Goal: Information Seeking & Learning: Learn about a topic

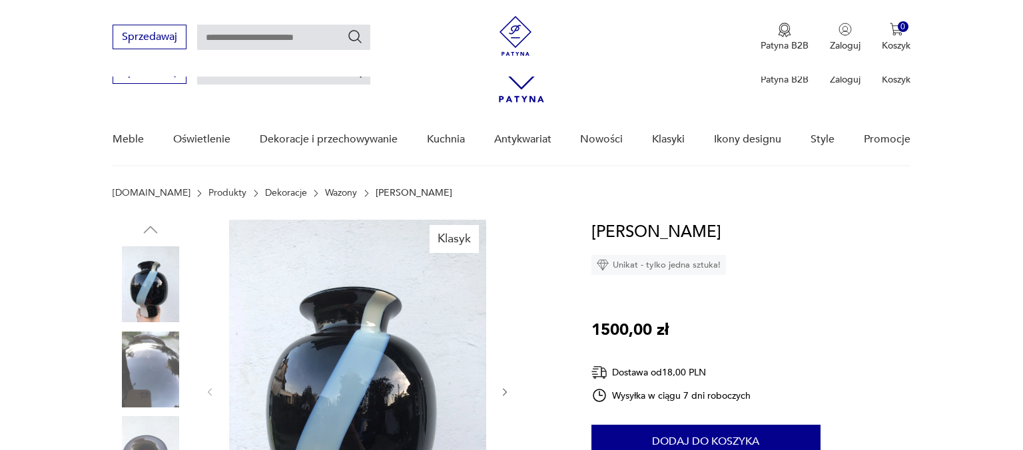
click at [505, 387] on icon "button" at bounding box center [504, 392] width 11 height 11
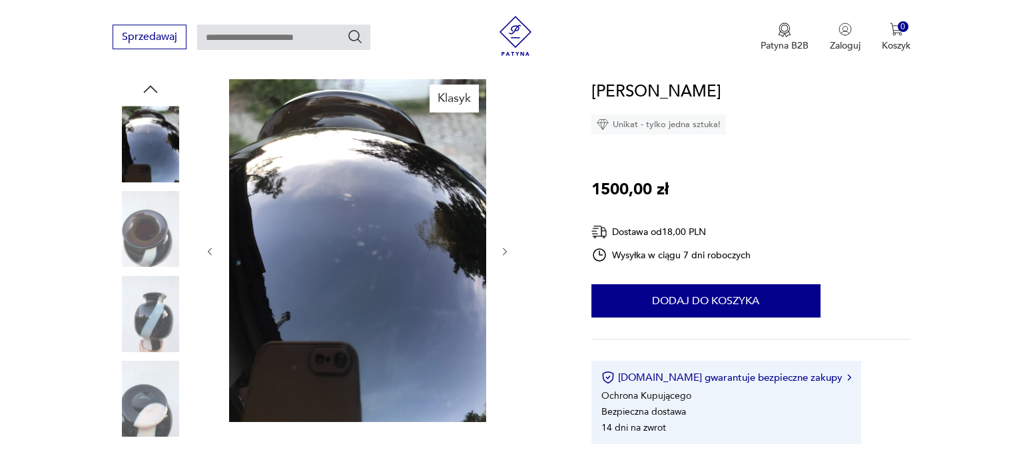
click at [505, 250] on icon "button" at bounding box center [504, 251] width 11 height 11
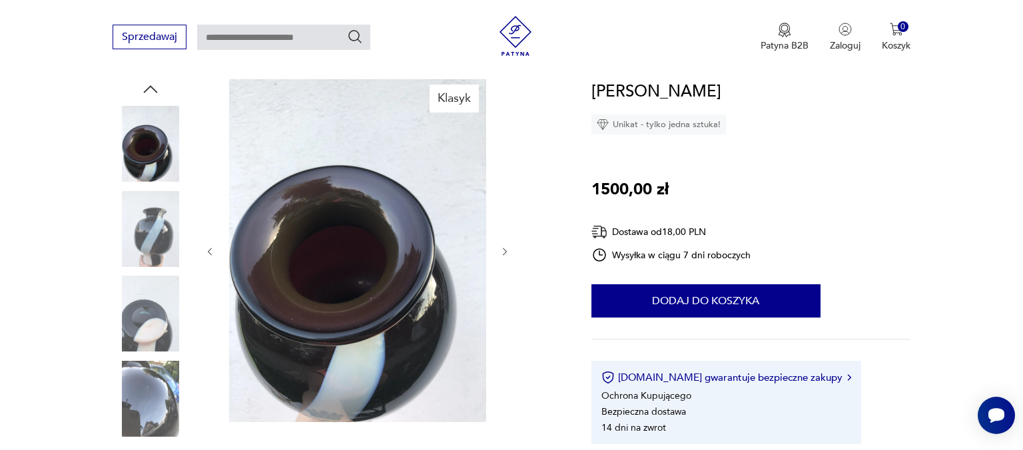
click at [505, 250] on icon "button" at bounding box center [504, 251] width 11 height 11
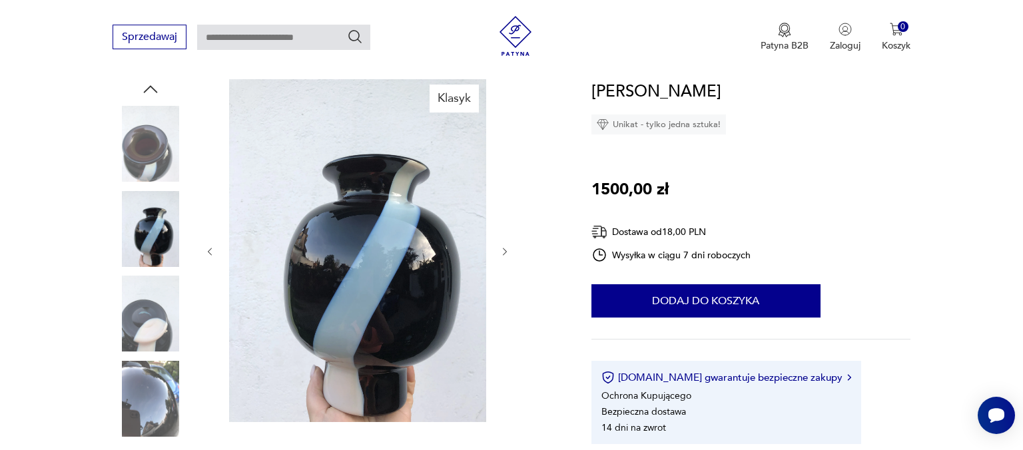
click at [505, 250] on icon "button" at bounding box center [504, 251] width 11 height 11
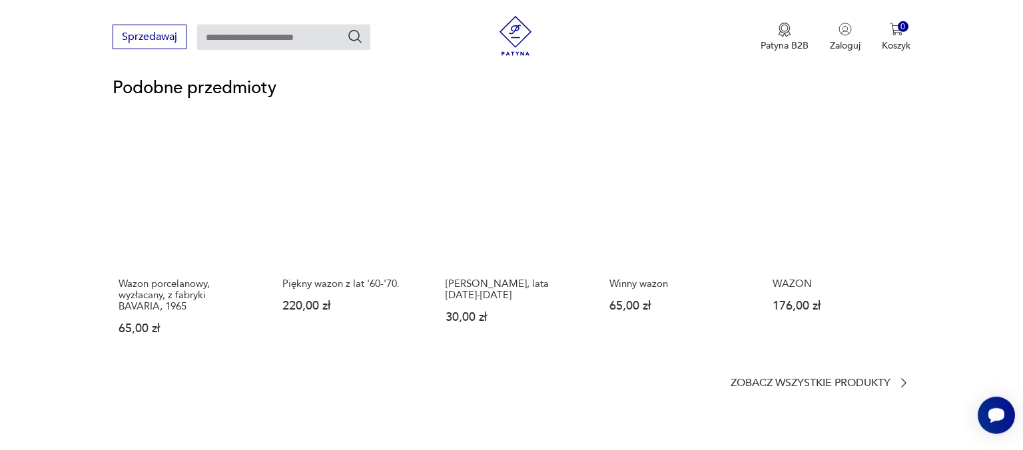
scroll to position [984, 0]
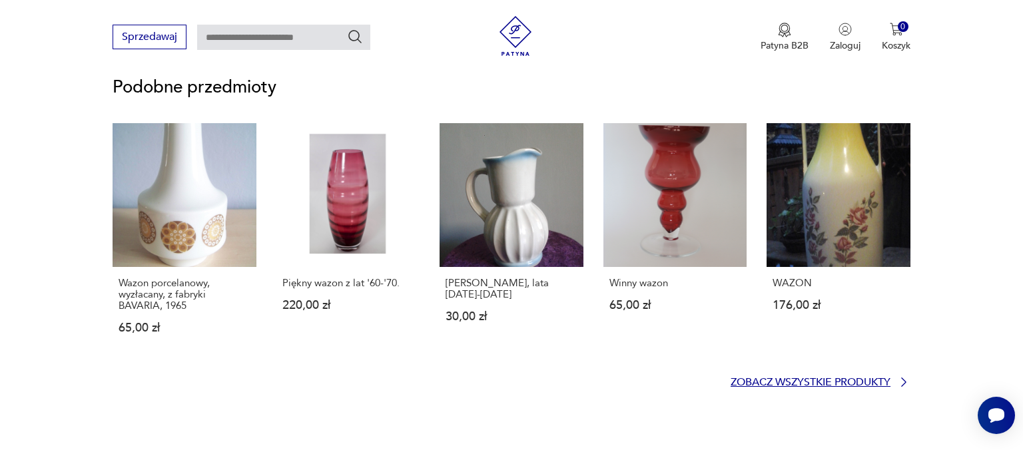
click at [760, 378] on p "Zobacz wszystkie produkty" at bounding box center [810, 382] width 160 height 9
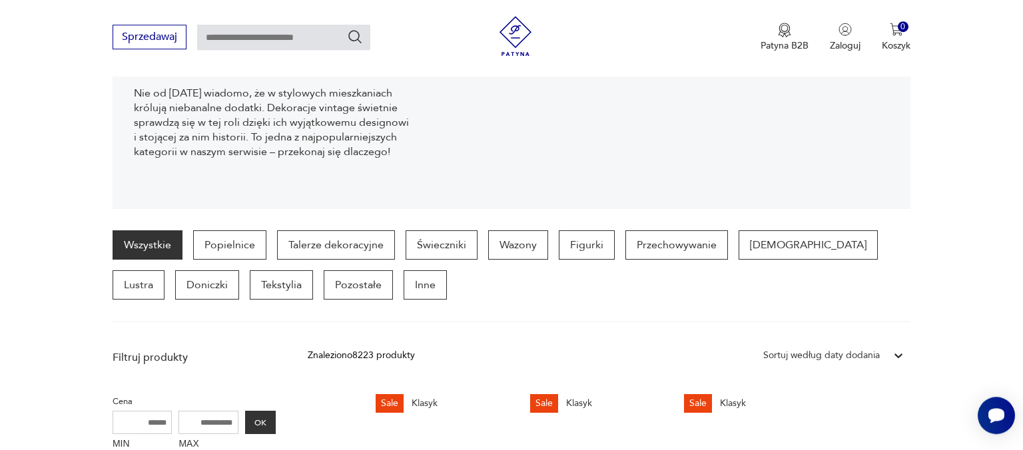
scroll to position [281, 0]
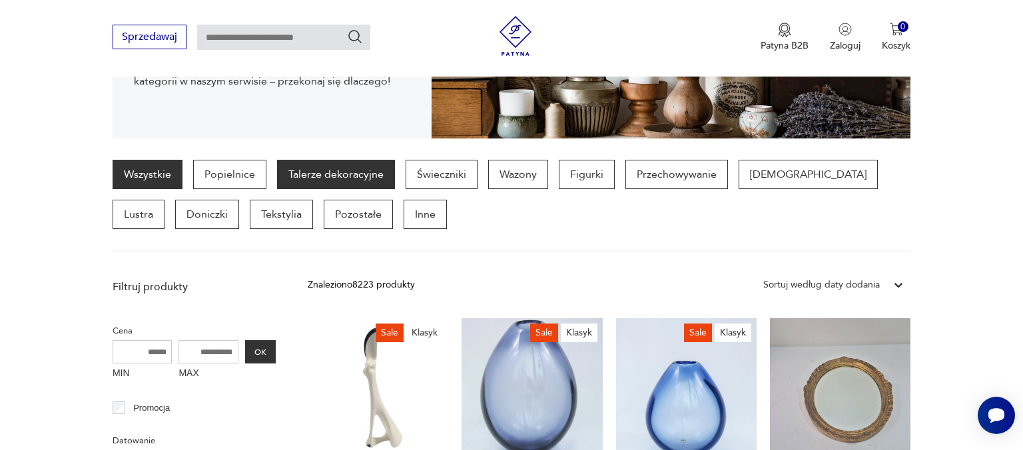
click at [334, 178] on p "Talerze dekoracyjne" at bounding box center [336, 174] width 118 height 29
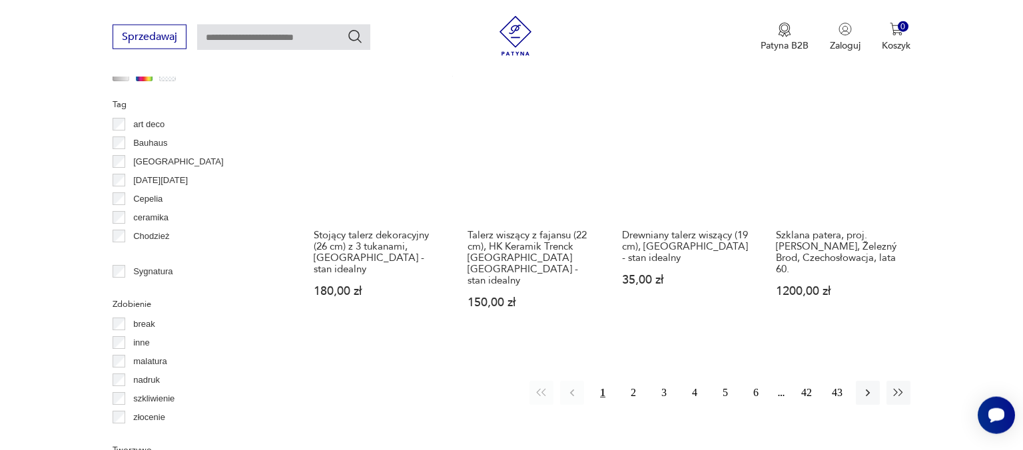
scroll to position [1337, 0]
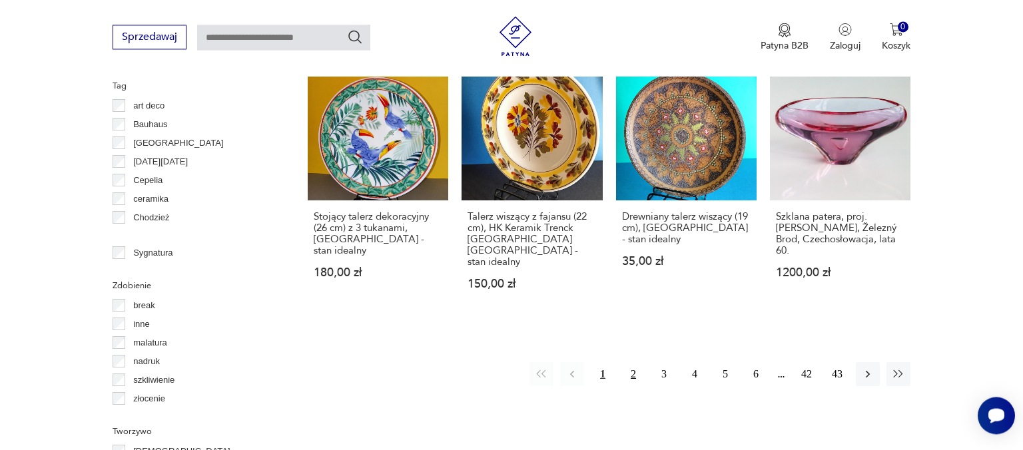
click at [631, 362] on button "2" at bounding box center [633, 374] width 24 height 24
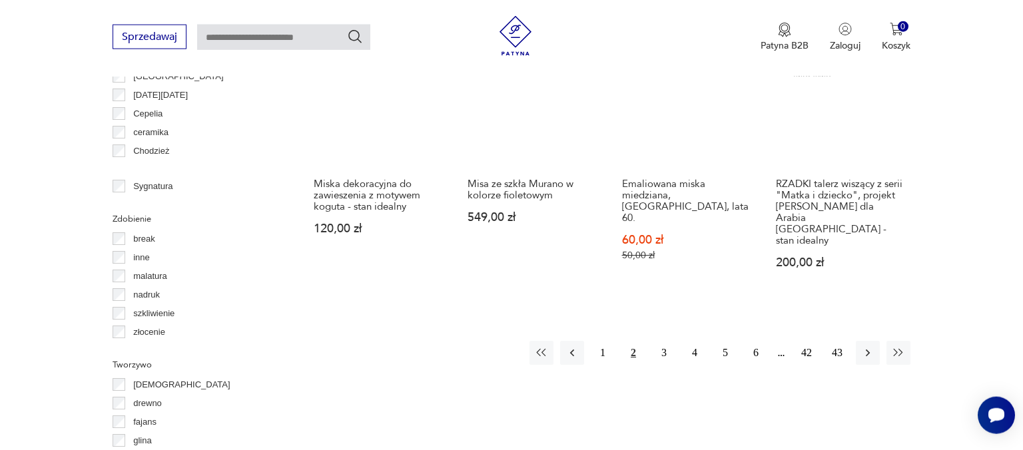
scroll to position [1409, 0]
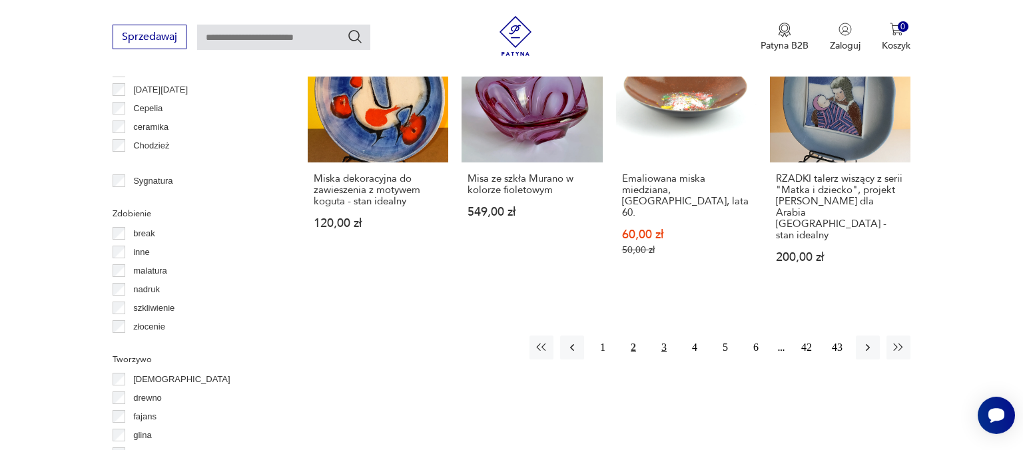
click at [664, 336] on button "3" at bounding box center [664, 348] width 24 height 24
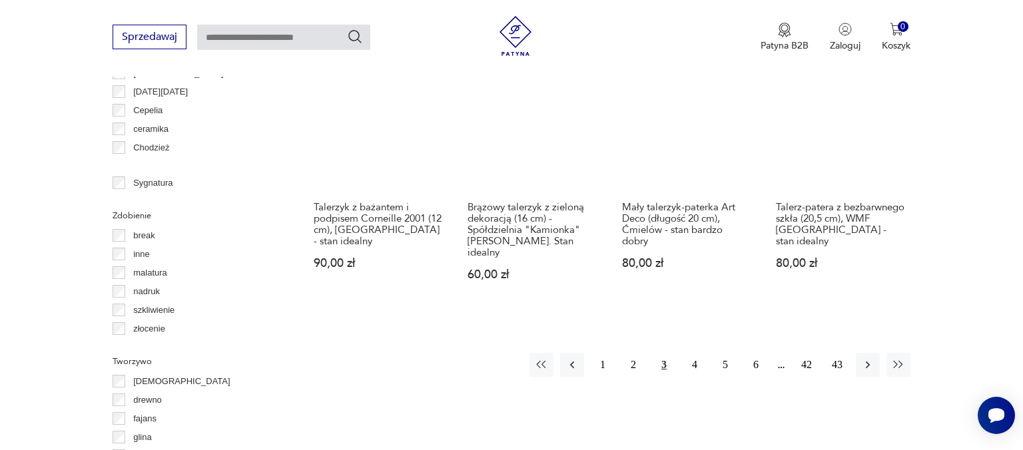
scroll to position [1407, 0]
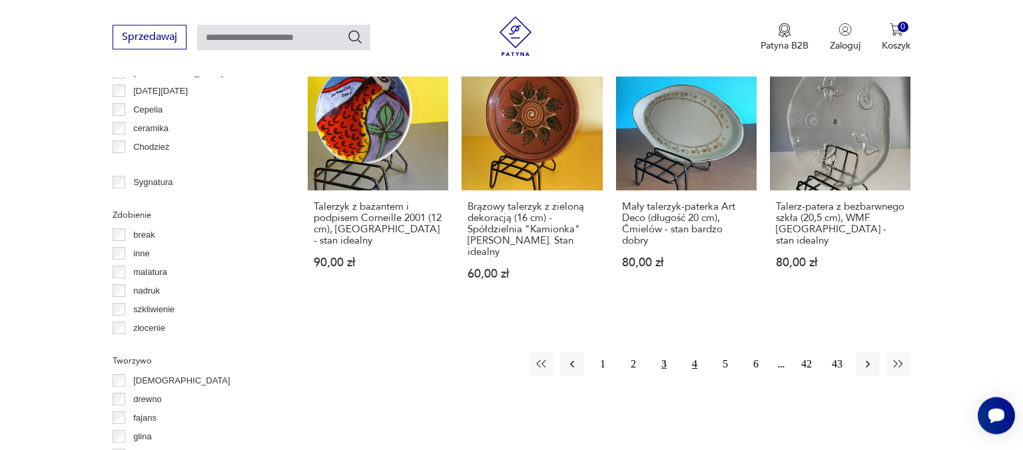
click at [695, 352] on button "4" at bounding box center [694, 364] width 24 height 24
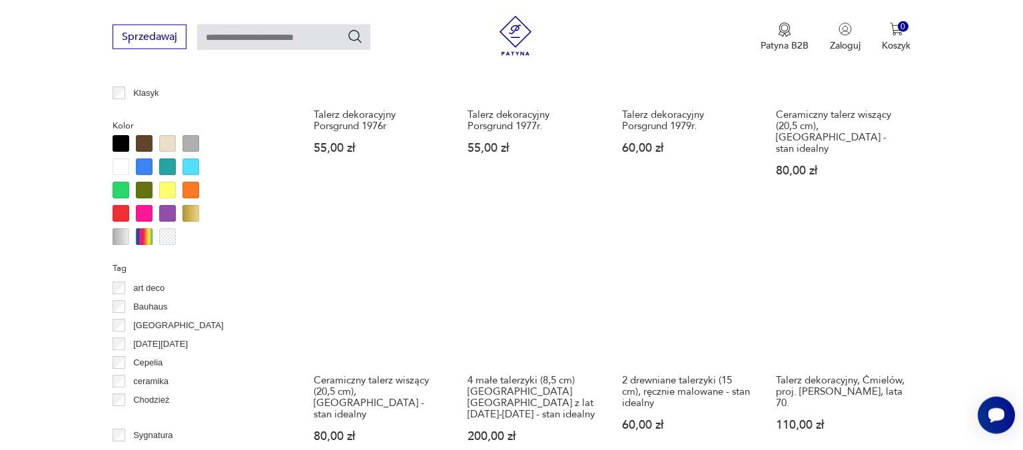
scroll to position [1266, 0]
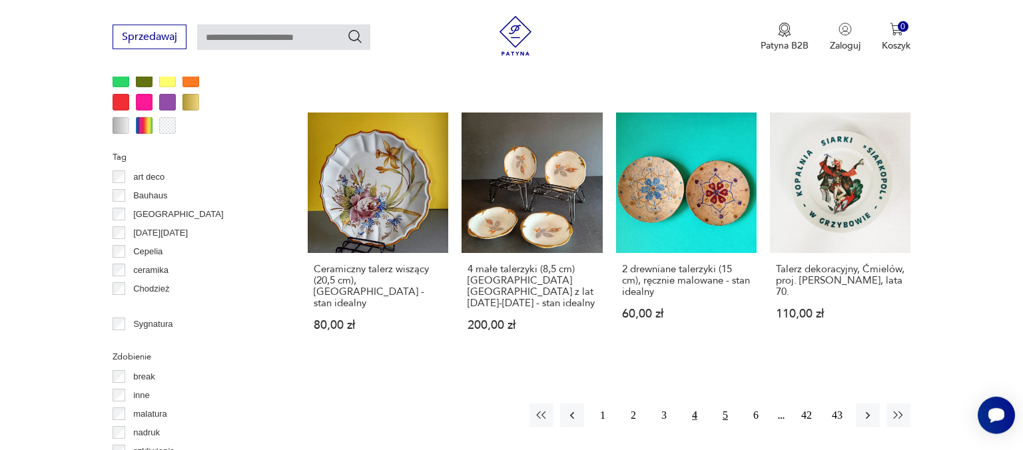
click at [725, 403] on button "5" at bounding box center [725, 415] width 24 height 24
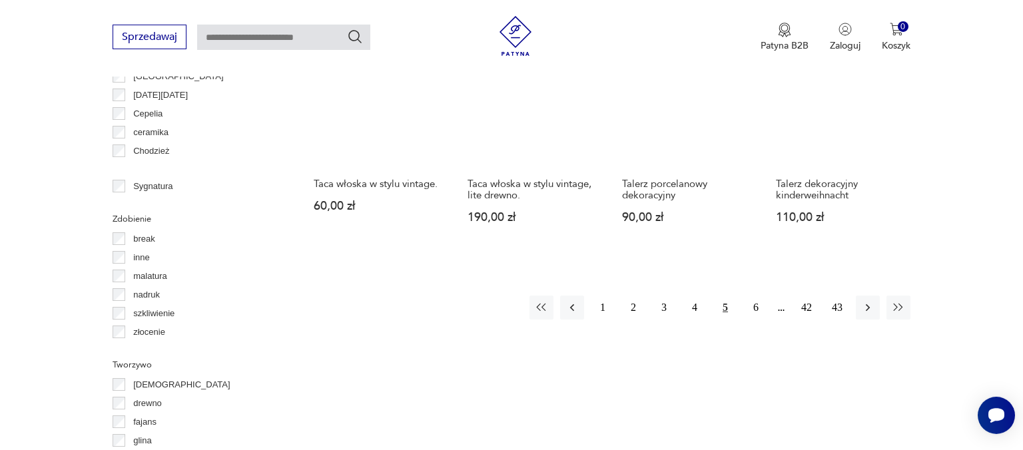
scroll to position [1478, 0]
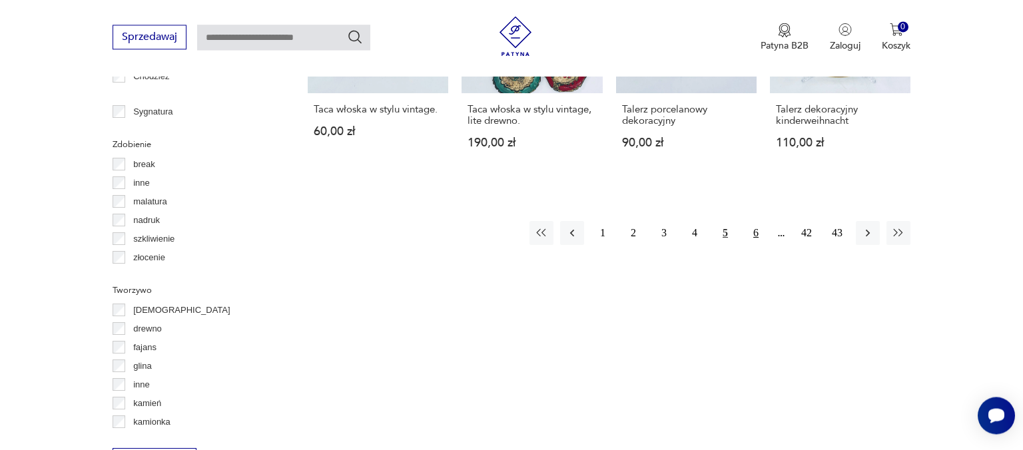
click at [755, 221] on button "6" at bounding box center [756, 233] width 24 height 24
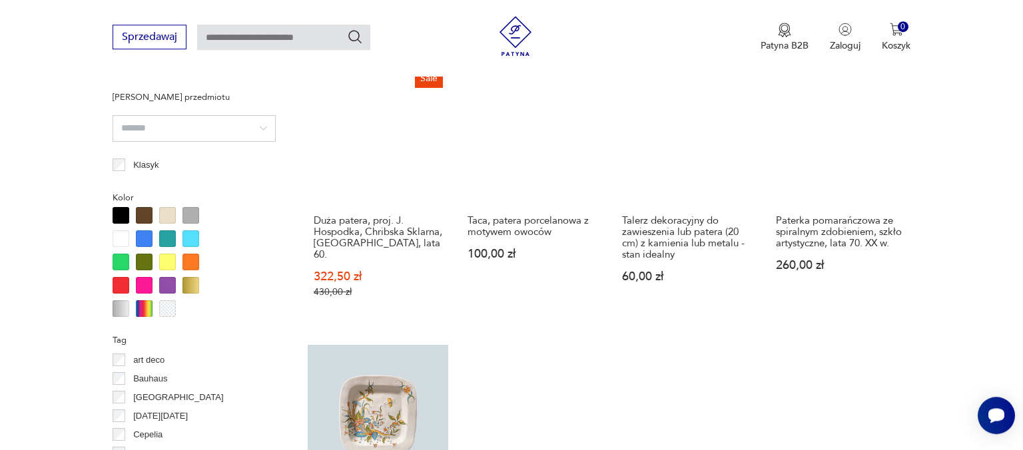
scroll to position [1055, 0]
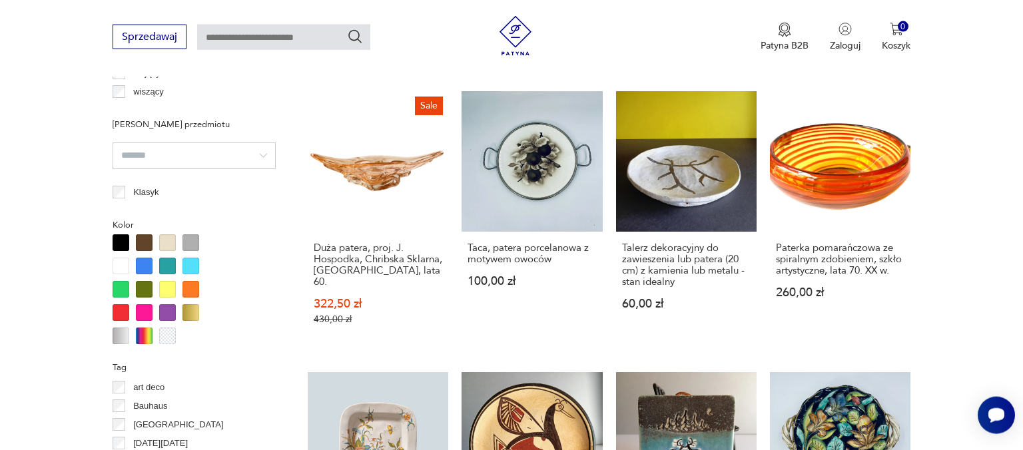
click at [119, 311] on div at bounding box center [121, 312] width 17 height 17
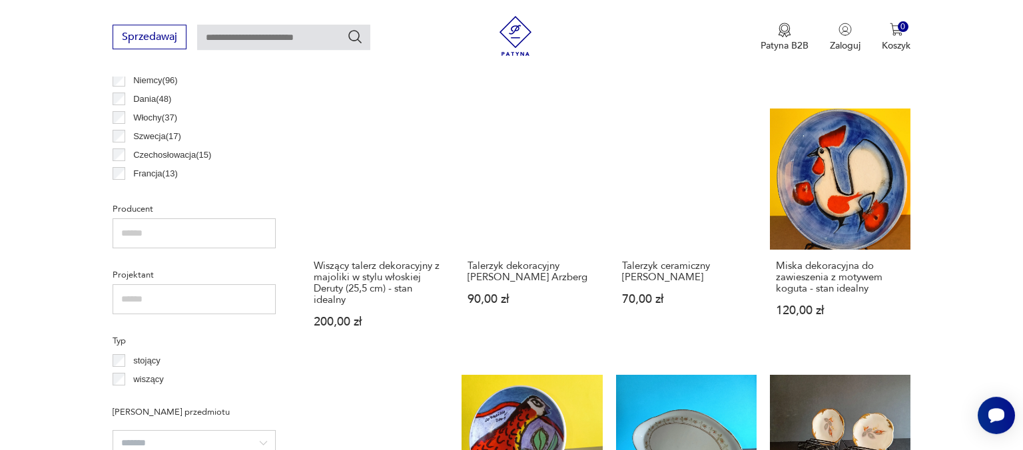
scroll to position [775, 0]
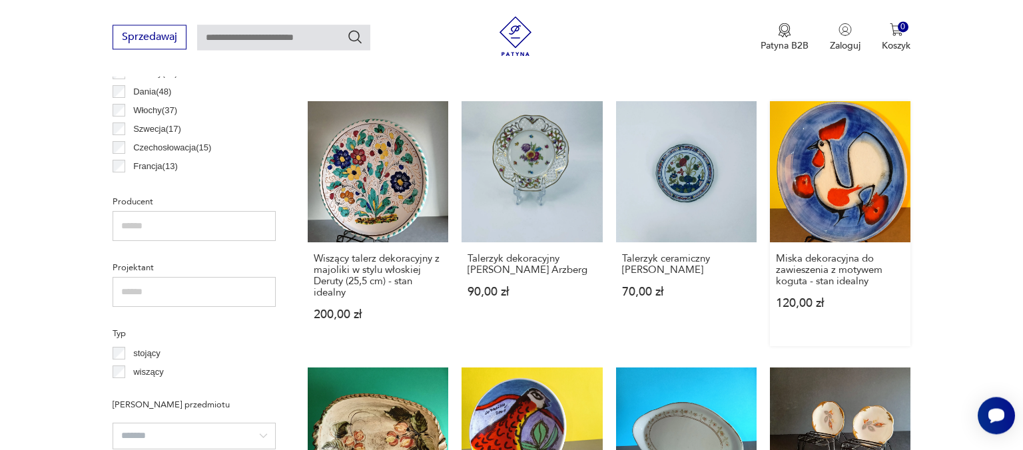
click at [833, 193] on link "Miska dekoracyjna do zawieszenia z motywem koguta - stan idealny 120,00 zł" at bounding box center [840, 223] width 140 height 244
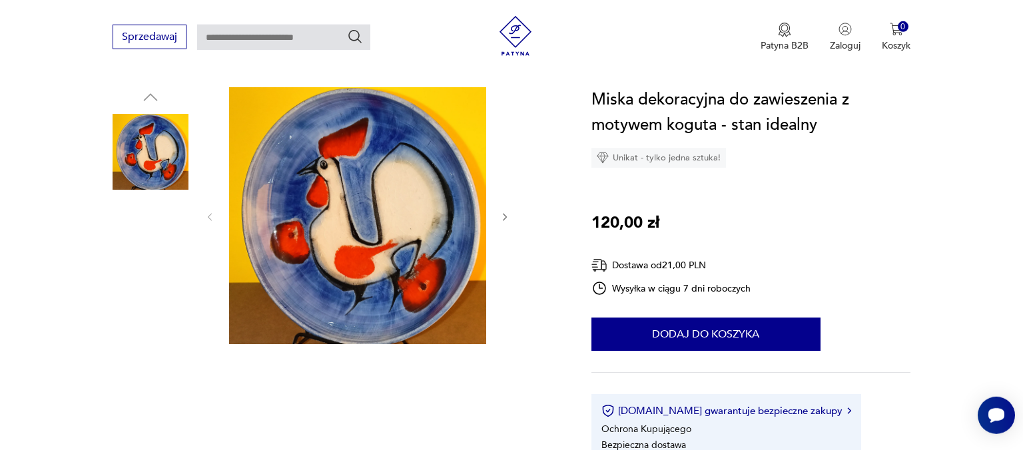
scroll to position [70, 0]
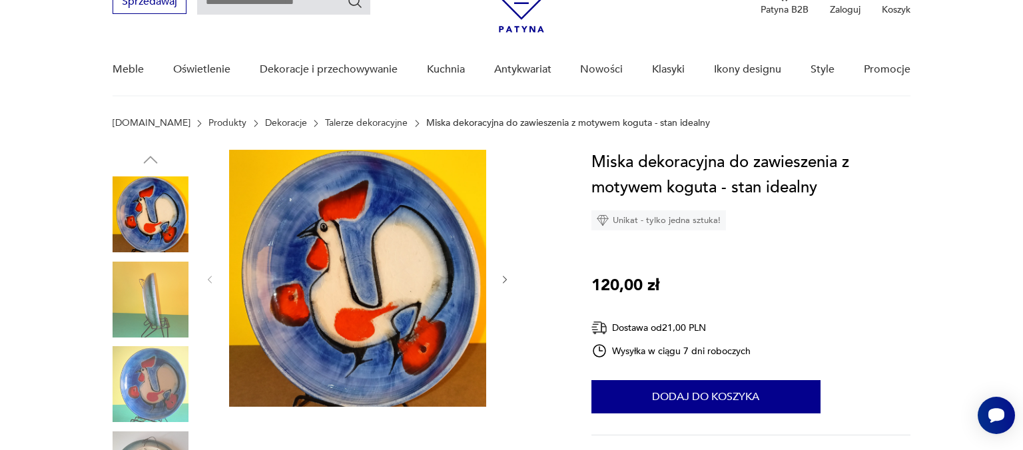
click at [170, 387] on img at bounding box center [151, 384] width 76 height 76
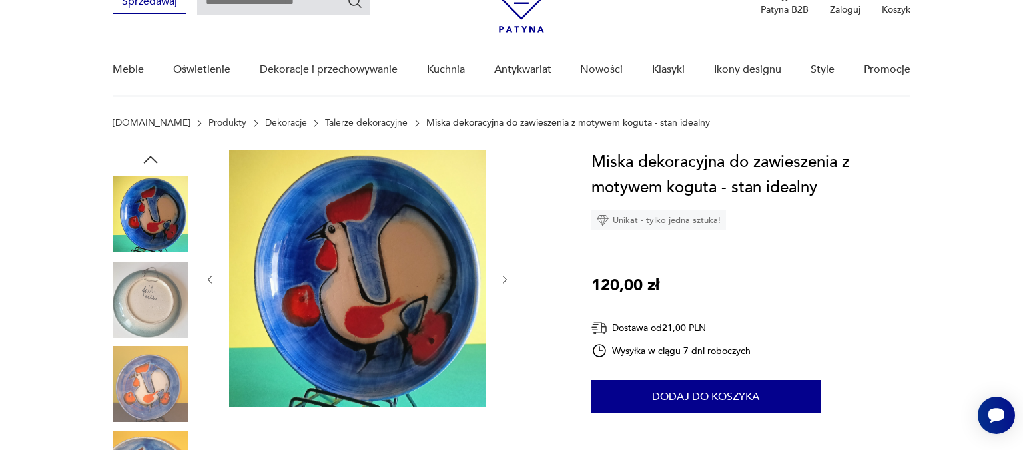
click at [158, 394] on img at bounding box center [151, 384] width 76 height 76
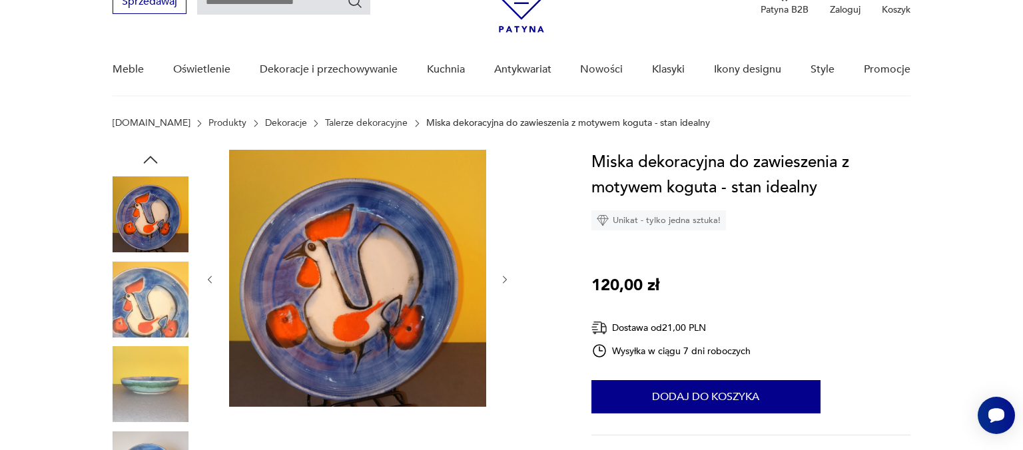
click at [140, 419] on img at bounding box center [151, 384] width 76 height 76
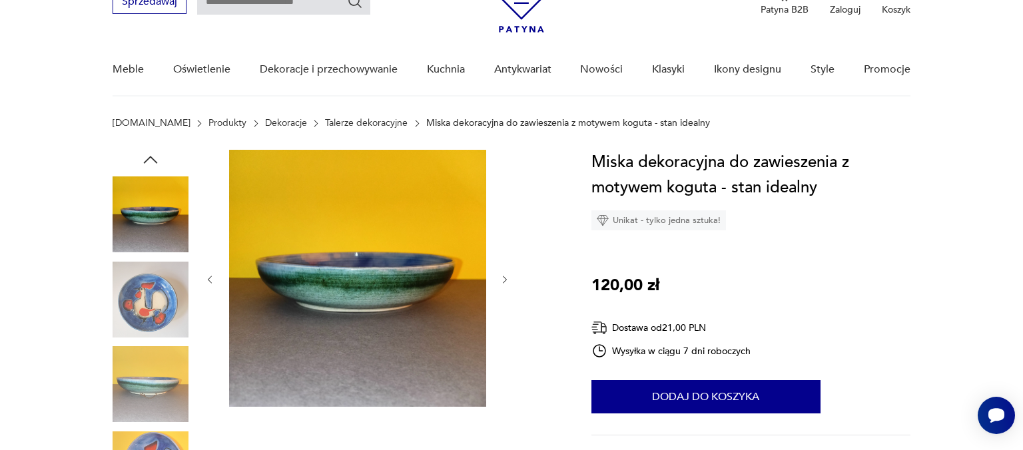
click at [340, 300] on img at bounding box center [357, 278] width 257 height 257
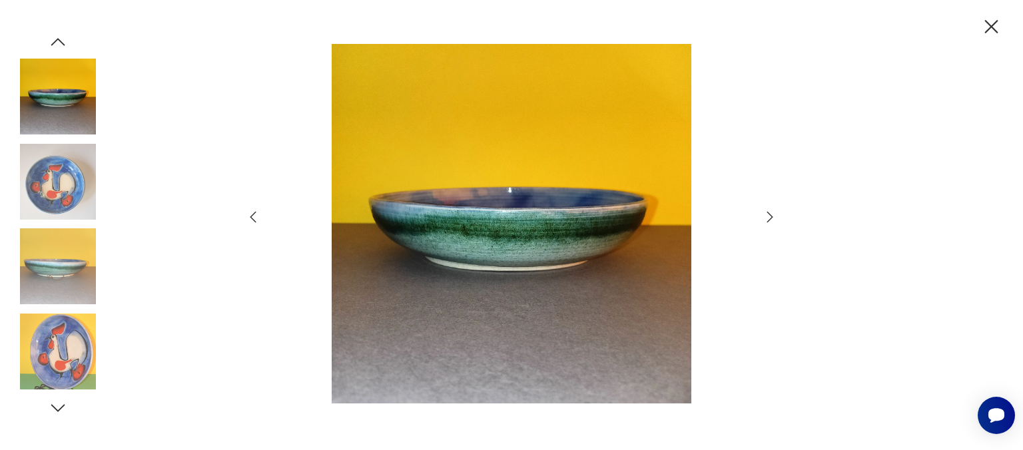
click at [561, 236] on img at bounding box center [511, 224] width 474 height 360
click at [59, 178] on img at bounding box center [58, 182] width 76 height 76
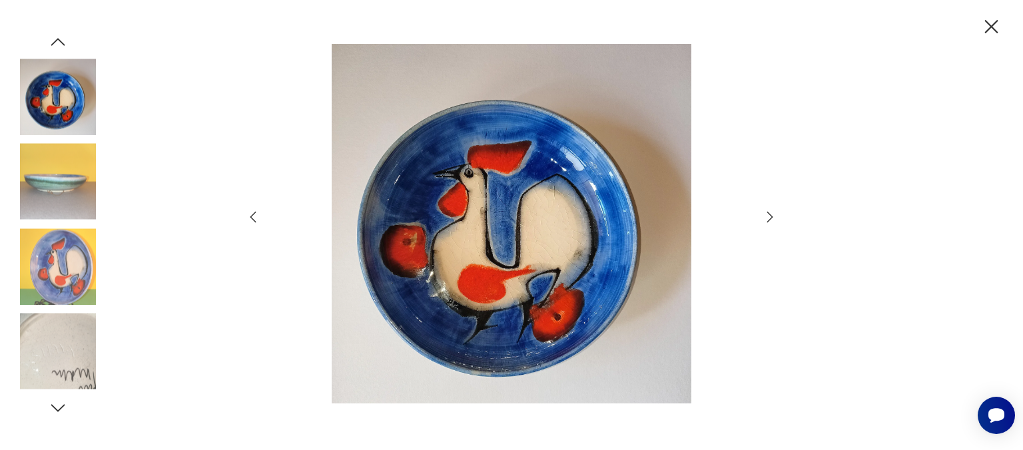
click at [768, 222] on icon "button" at bounding box center [770, 217] width 16 height 16
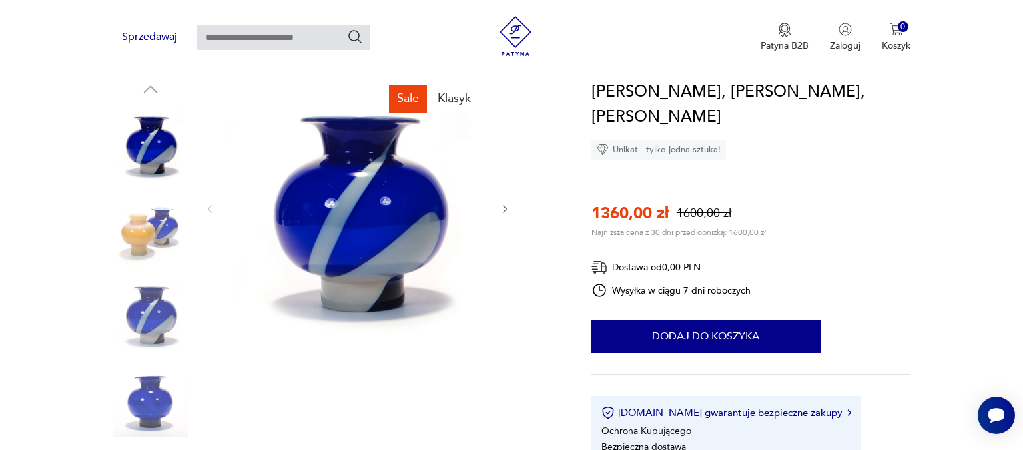
click at [503, 207] on icon "button" at bounding box center [504, 209] width 11 height 11
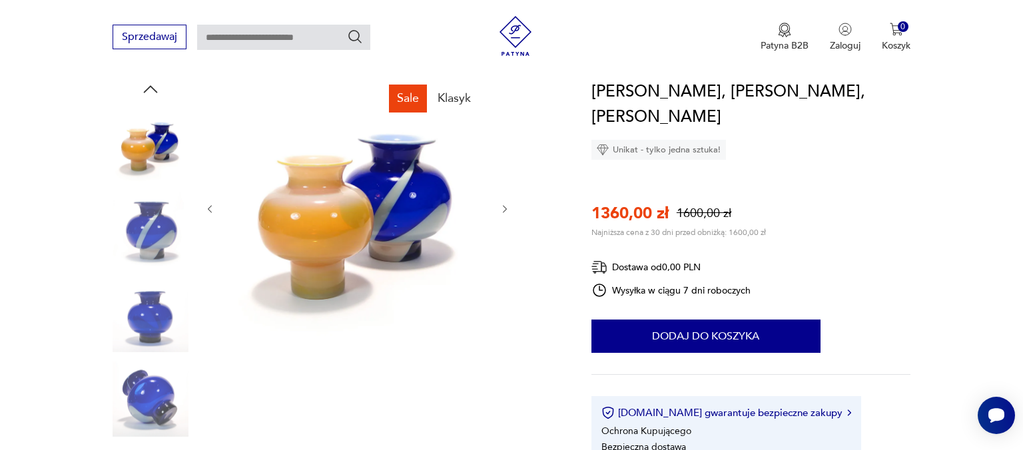
click at [503, 207] on icon "button" at bounding box center [504, 209] width 11 height 11
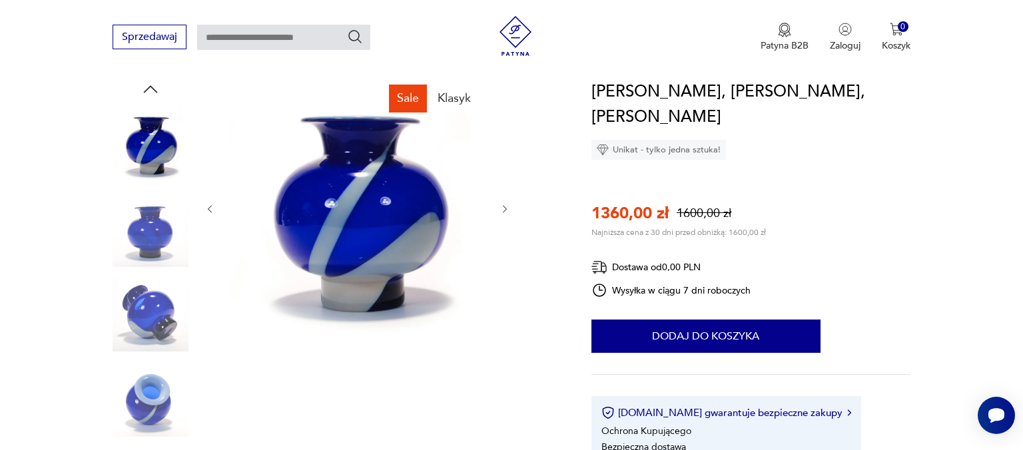
click at [503, 207] on icon "button" at bounding box center [504, 209] width 11 height 11
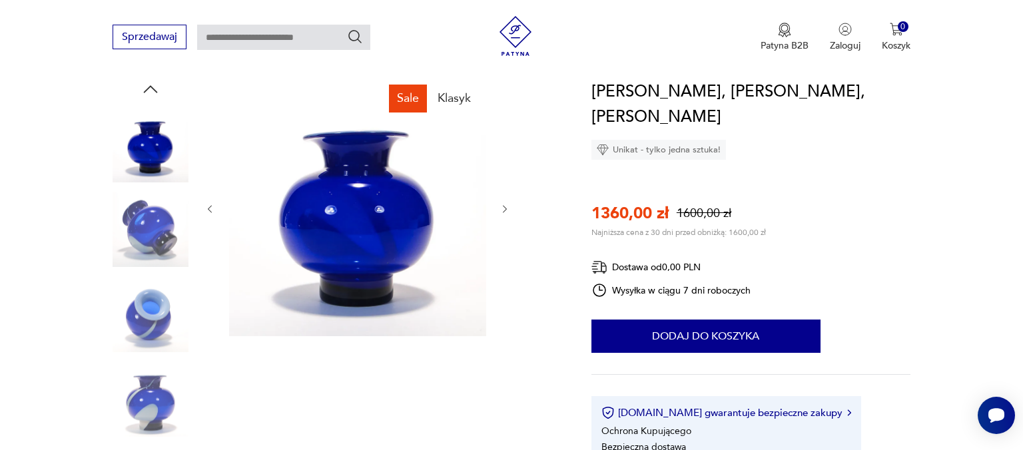
click at [503, 207] on icon "button" at bounding box center [504, 209] width 11 height 11
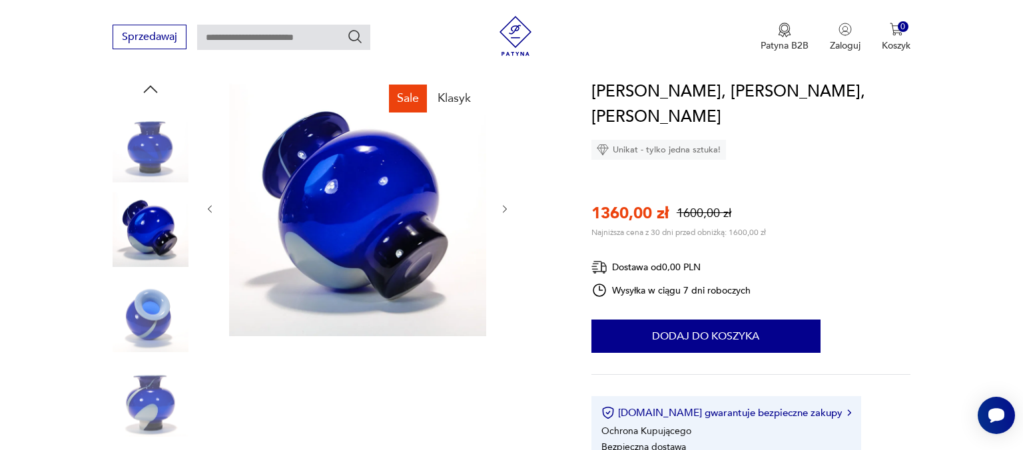
click at [504, 207] on icon "button" at bounding box center [504, 209] width 11 height 11
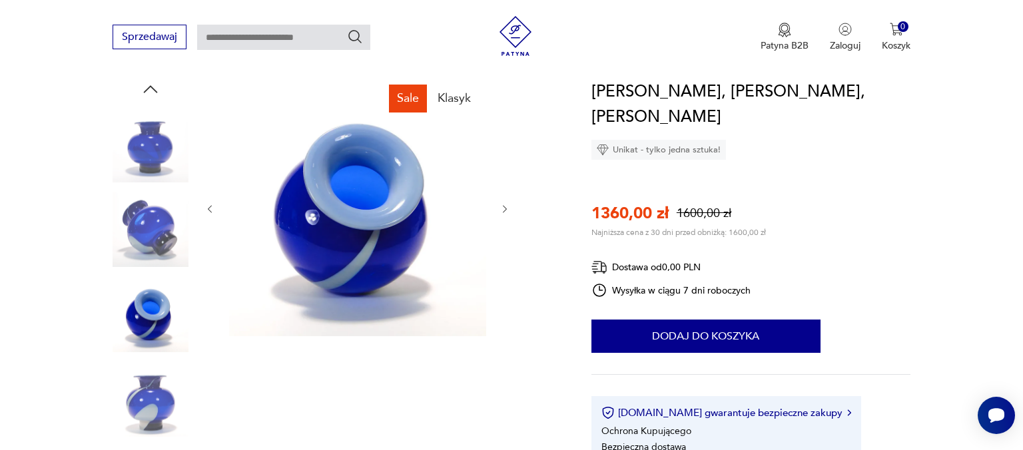
click at [505, 209] on icon "button" at bounding box center [504, 209] width 11 height 11
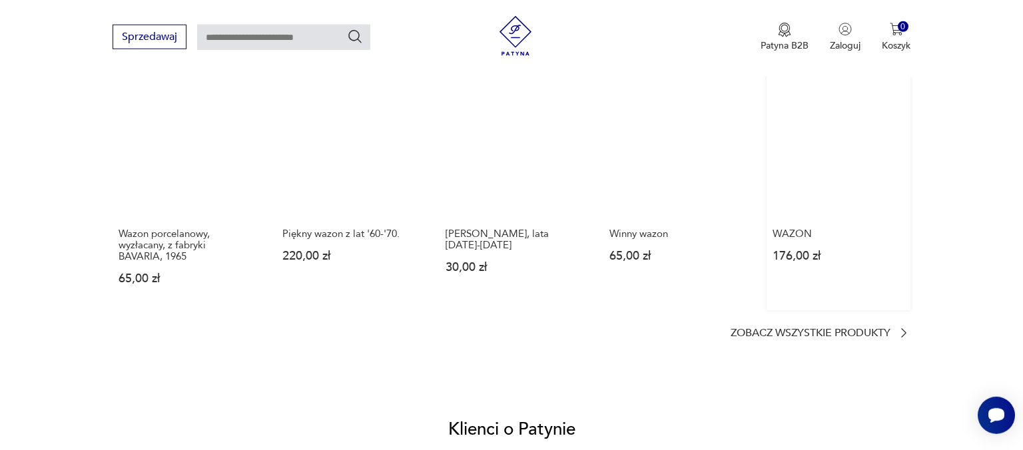
scroll to position [984, 0]
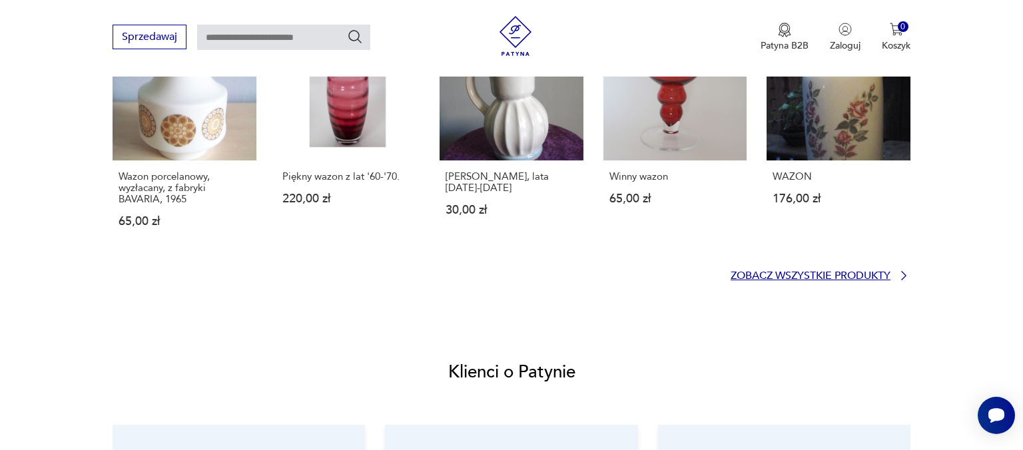
click at [830, 272] on p "Zobacz wszystkie produkty" at bounding box center [810, 276] width 160 height 9
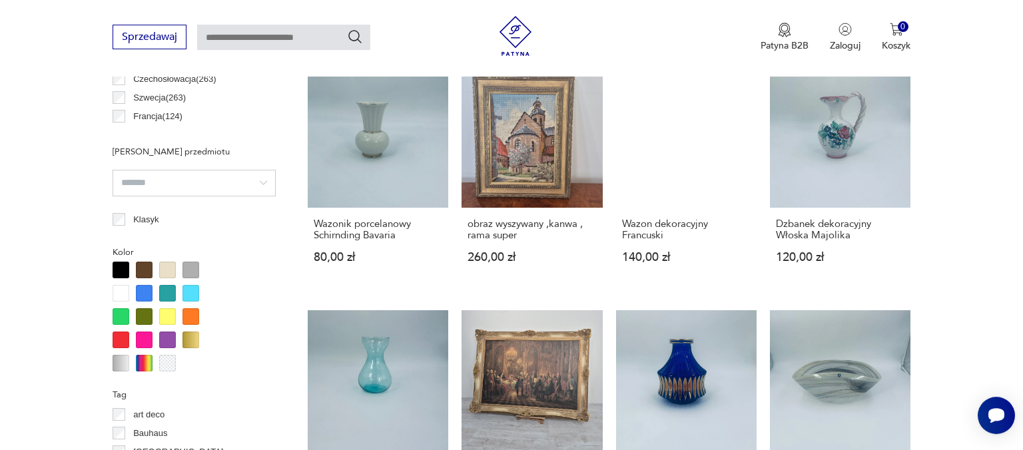
scroll to position [793, 0]
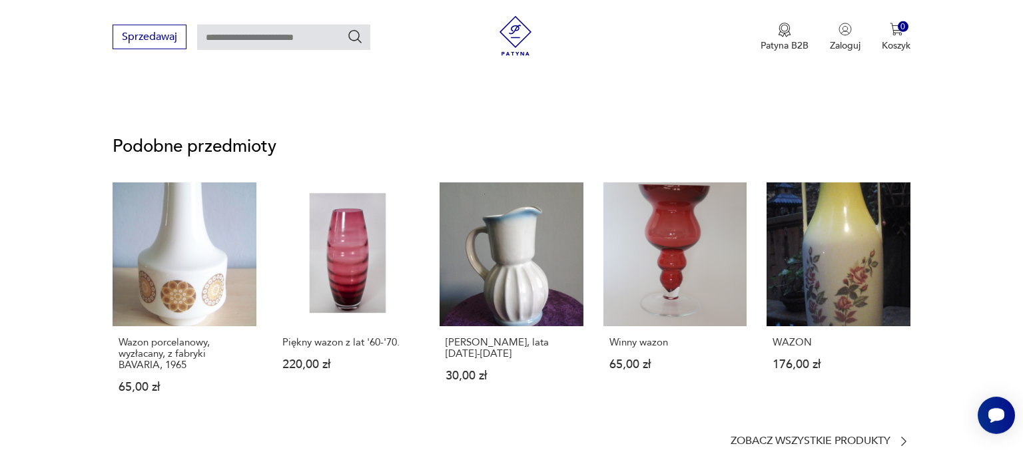
scroll to position [1009, 0]
